Goal: Obtain resource: Obtain resource

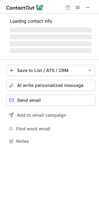
scroll to position [141, 99]
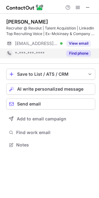
click at [77, 54] on button "Find phone" at bounding box center [78, 53] width 25 height 6
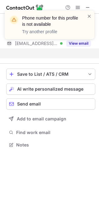
scroll to position [131, 99]
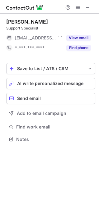
scroll to position [135, 99]
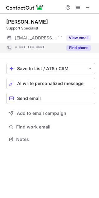
click at [79, 47] on button "Find phone" at bounding box center [78, 48] width 25 height 6
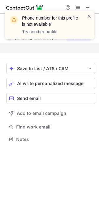
scroll to position [125, 99]
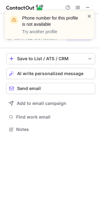
click at [90, 16] on span at bounding box center [89, 16] width 5 height 6
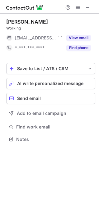
scroll to position [135, 99]
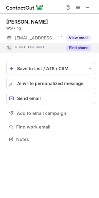
click at [74, 48] on button "Find phone" at bounding box center [78, 48] width 25 height 6
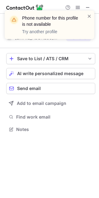
scroll to position [125, 99]
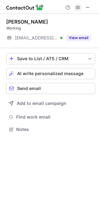
click at [77, 10] on span at bounding box center [77, 7] width 5 height 5
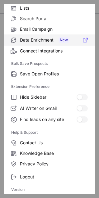
scroll to position [0, 0]
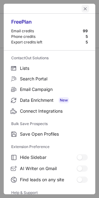
click at [83, 8] on span "left-button" at bounding box center [85, 8] width 5 height 5
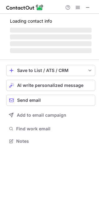
scroll to position [135, 99]
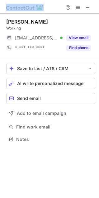
drag, startPoint x: 55, startPoint y: 10, endPoint x: -1, endPoint y: 54, distance: 71.3
click at [0, 54] on html "Help & Support Divyansh Singh Working ***@revolut.com Verified View email *-***…" at bounding box center [49, 99] width 99 height 198
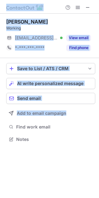
drag, startPoint x: 27, startPoint y: 155, endPoint x: -58, endPoint y: 105, distance: 98.7
click at [0, 105] on html "Help & Support Divyansh Singh Working ***@revolut.com Verified View email *-***…" at bounding box center [49, 99] width 99 height 198
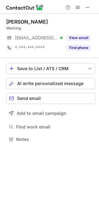
click at [32, 161] on div "Divyansh Singh Working ***@revolut.com Verified View email *-***-***-**** Find …" at bounding box center [49, 106] width 99 height 184
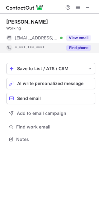
click at [81, 44] on div "Find phone" at bounding box center [76, 48] width 28 height 10
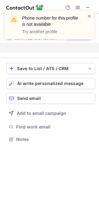
scroll to position [125, 99]
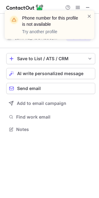
click at [92, 15] on div "Phone number for this profile is not available Try another profile" at bounding box center [49, 25] width 89 height 29
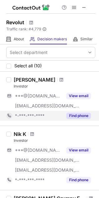
click at [73, 114] on button "Find phone" at bounding box center [78, 116] width 25 height 6
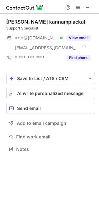
scroll to position [145, 99]
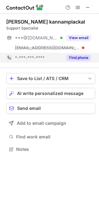
click at [76, 56] on button "Find phone" at bounding box center [78, 58] width 25 height 6
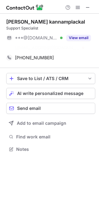
scroll to position [135, 99]
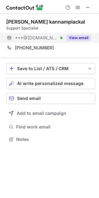
click at [72, 38] on button "View email" at bounding box center [78, 38] width 25 height 6
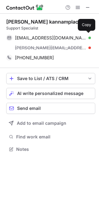
scroll to position [145, 99]
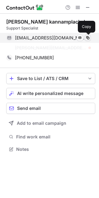
click at [88, 37] on span at bounding box center [87, 37] width 5 height 5
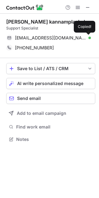
scroll to position [135, 99]
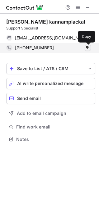
click at [88, 47] on span at bounding box center [87, 47] width 5 height 5
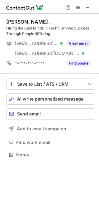
scroll to position [150, 99]
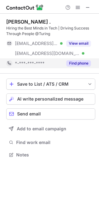
click at [77, 61] on button "Find phone" at bounding box center [78, 63] width 25 height 6
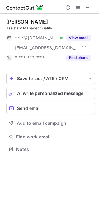
scroll to position [145, 99]
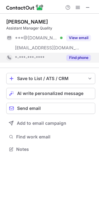
click at [78, 59] on button "Find phone" at bounding box center [78, 58] width 25 height 6
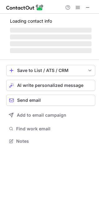
scroll to position [135, 99]
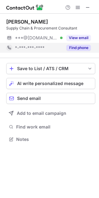
click at [81, 47] on button "Find phone" at bounding box center [78, 48] width 25 height 6
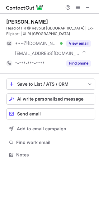
scroll to position [150, 99]
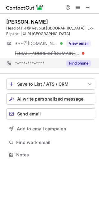
click at [75, 63] on button "Find phone" at bounding box center [78, 63] width 25 height 6
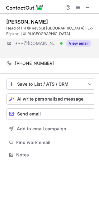
scroll to position [141, 99]
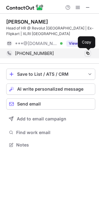
click at [89, 52] on span at bounding box center [87, 53] width 5 height 5
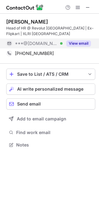
click at [78, 43] on button "View email" at bounding box center [78, 43] width 25 height 6
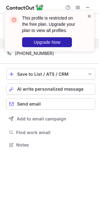
click at [89, 16] on span at bounding box center [89, 16] width 5 height 6
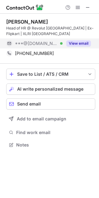
click at [74, 43] on button "View email" at bounding box center [78, 43] width 25 height 6
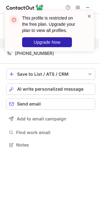
click at [90, 15] on span at bounding box center [89, 16] width 5 height 6
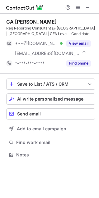
scroll to position [150, 99]
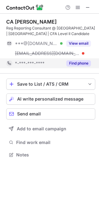
click at [74, 62] on button "Find phone" at bounding box center [78, 63] width 25 height 6
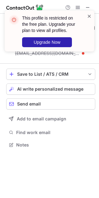
scroll to position [141, 99]
click at [89, 16] on span at bounding box center [89, 16] width 5 height 6
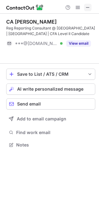
scroll to position [131, 99]
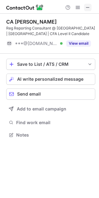
click at [88, 9] on span at bounding box center [87, 7] width 5 height 5
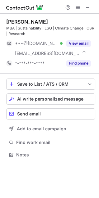
scroll to position [150, 99]
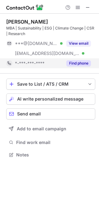
click at [72, 63] on button "Find phone" at bounding box center [78, 63] width 25 height 6
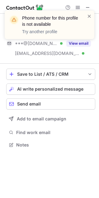
scroll to position [141, 99]
click at [41, 33] on p "Try another profile" at bounding box center [50, 32] width 57 height 6
click at [37, 8] on div "Phone number for this profile is not available Try another profile" at bounding box center [49, 27] width 99 height 46
click at [37, 20] on header "Phone number for this profile is not available" at bounding box center [50, 21] width 57 height 12
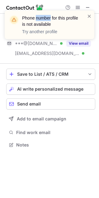
click at [37, 20] on header "Phone number for this profile is not available" at bounding box center [50, 21] width 57 height 12
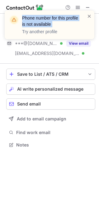
click at [37, 20] on header "Phone number for this profile is not available" at bounding box center [50, 21] width 57 height 12
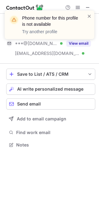
click at [40, 29] on p "Try another profile" at bounding box center [50, 32] width 57 height 6
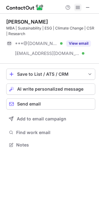
click at [77, 7] on span at bounding box center [77, 7] width 5 height 5
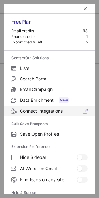
scroll to position [61, 0]
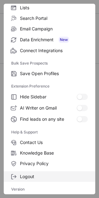
click at [20, 175] on label "Logout" at bounding box center [49, 176] width 91 height 11
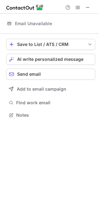
scroll to position [0, 0]
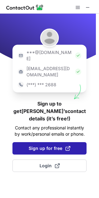
click at [44, 145] on span "Sign up for free" at bounding box center [50, 148] width 42 height 6
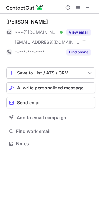
scroll to position [139, 99]
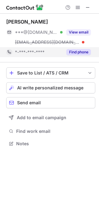
click at [79, 53] on button "Find phone" at bounding box center [78, 52] width 25 height 6
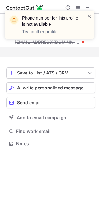
scroll to position [129, 99]
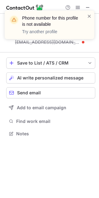
click at [87, 7] on div "Phone number for this profile is not available Try another profile" at bounding box center [49, 27] width 99 height 46
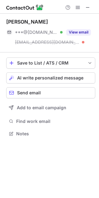
click at [79, 9] on div "Phone number for this profile is not available Try another profile" at bounding box center [49, 27] width 99 height 46
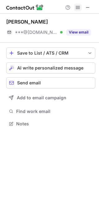
scroll to position [119, 99]
click at [76, 7] on span at bounding box center [77, 7] width 5 height 5
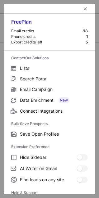
scroll to position [61, 0]
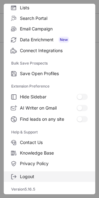
click at [27, 177] on span "Logout" at bounding box center [54, 177] width 68 height 6
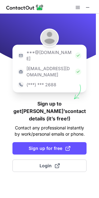
click at [52, 40] on img at bounding box center [49, 38] width 19 height 19
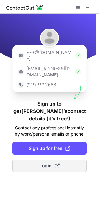
click at [41, 163] on span "Login" at bounding box center [49, 166] width 20 height 6
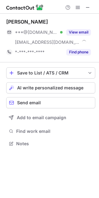
scroll to position [139, 99]
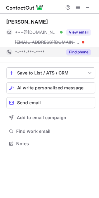
click at [74, 52] on button "Find phone" at bounding box center [78, 52] width 25 height 6
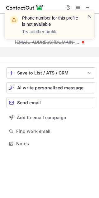
scroll to position [129, 99]
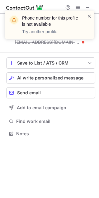
click at [78, 8] on div "Phone number for this profile is not available Try another profile" at bounding box center [49, 27] width 99 height 46
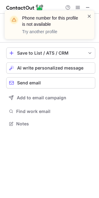
scroll to position [119, 99]
click at [90, 16] on span at bounding box center [89, 16] width 5 height 6
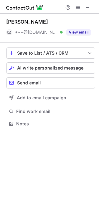
click at [76, 7] on span at bounding box center [77, 7] width 5 height 5
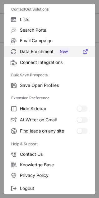
scroll to position [61, 0]
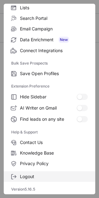
click at [20, 173] on label "Logout" at bounding box center [49, 176] width 91 height 11
